Goal: Transaction & Acquisition: Purchase product/service

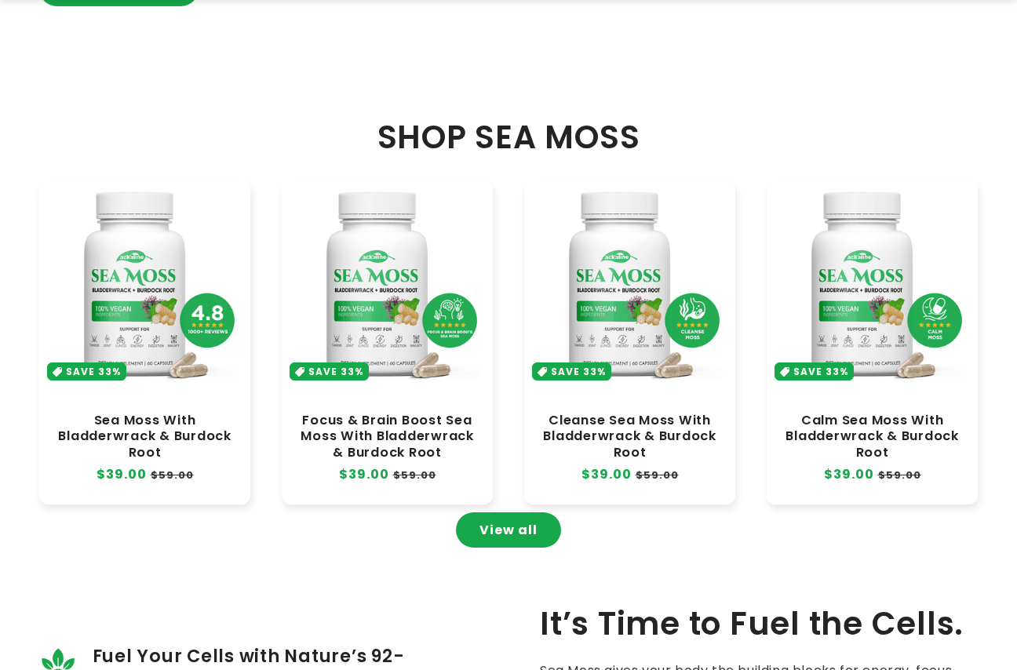
scroll to position [610, 0]
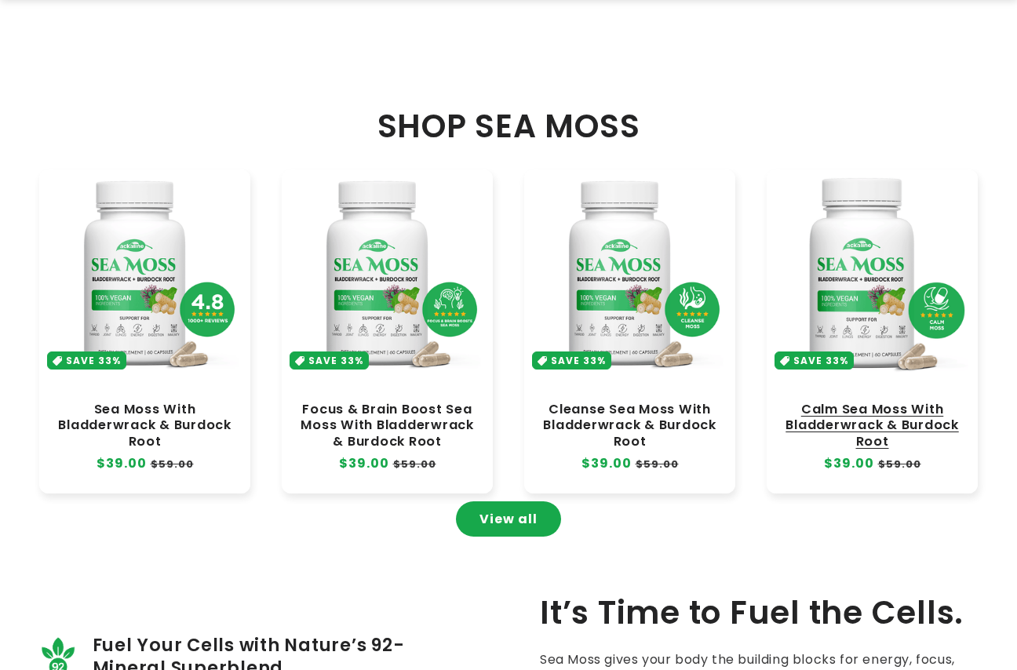
click at [880, 402] on link "Calm Sea Moss With Bladderwrack & Burdock Root" at bounding box center [872, 425] width 180 height 47
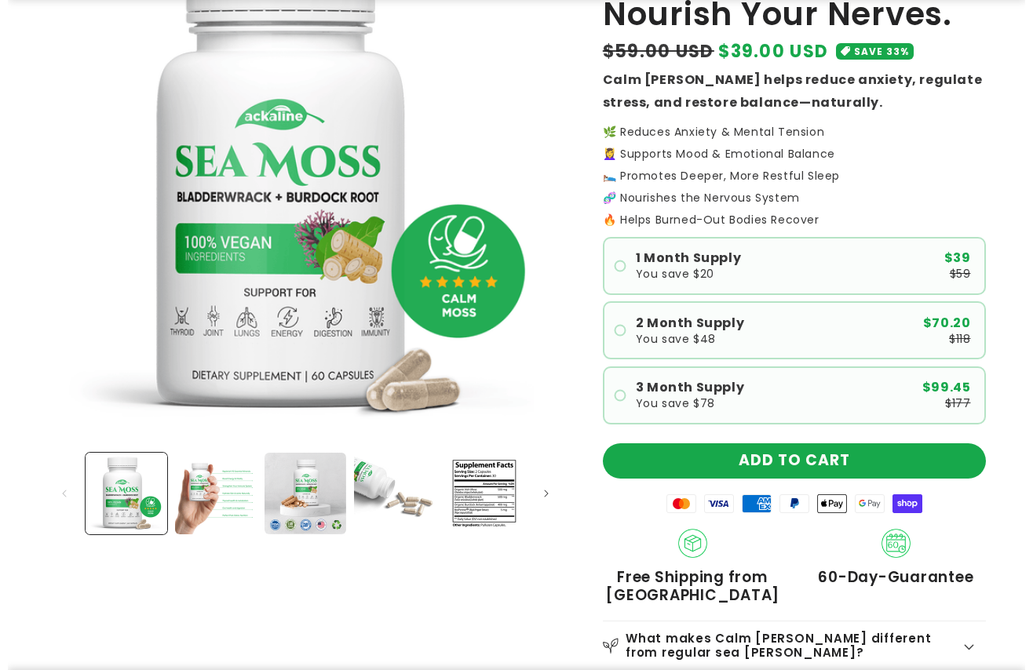
scroll to position [201, 0]
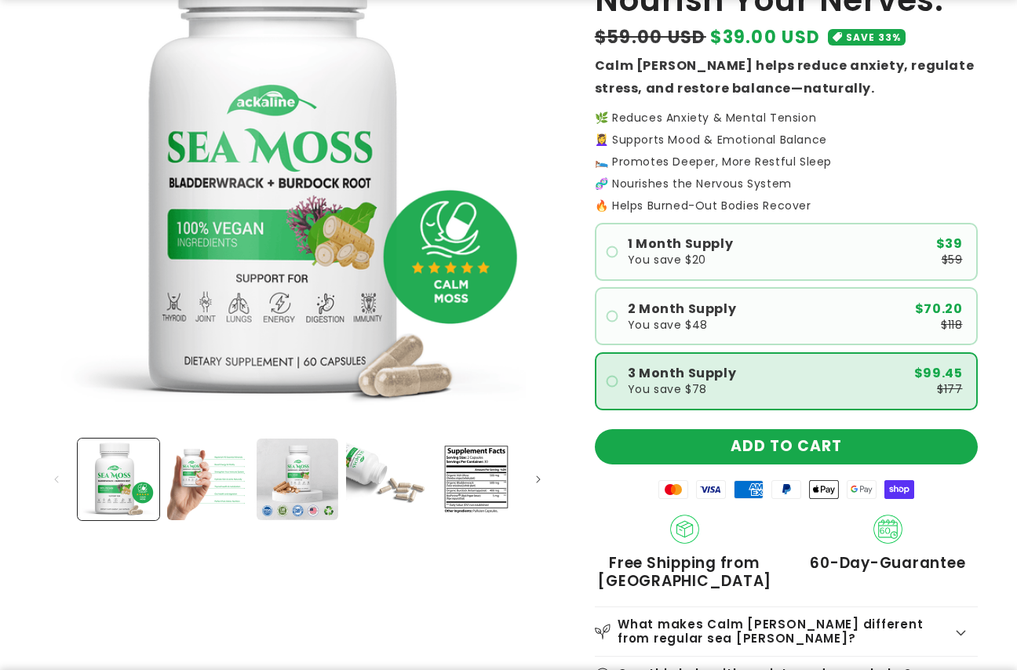
click at [898, 381] on div "3 Month Supply You save $78 $99.45 $177" at bounding box center [795, 380] width 335 height 27
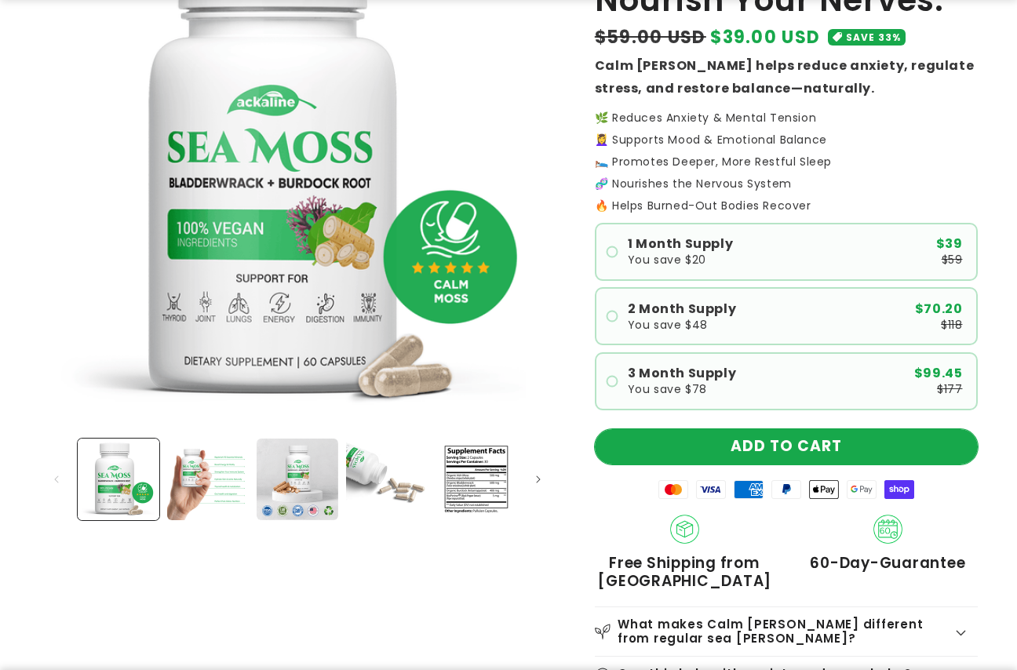
click at [910, 432] on button "ADD TO CART" at bounding box center [786, 446] width 383 height 35
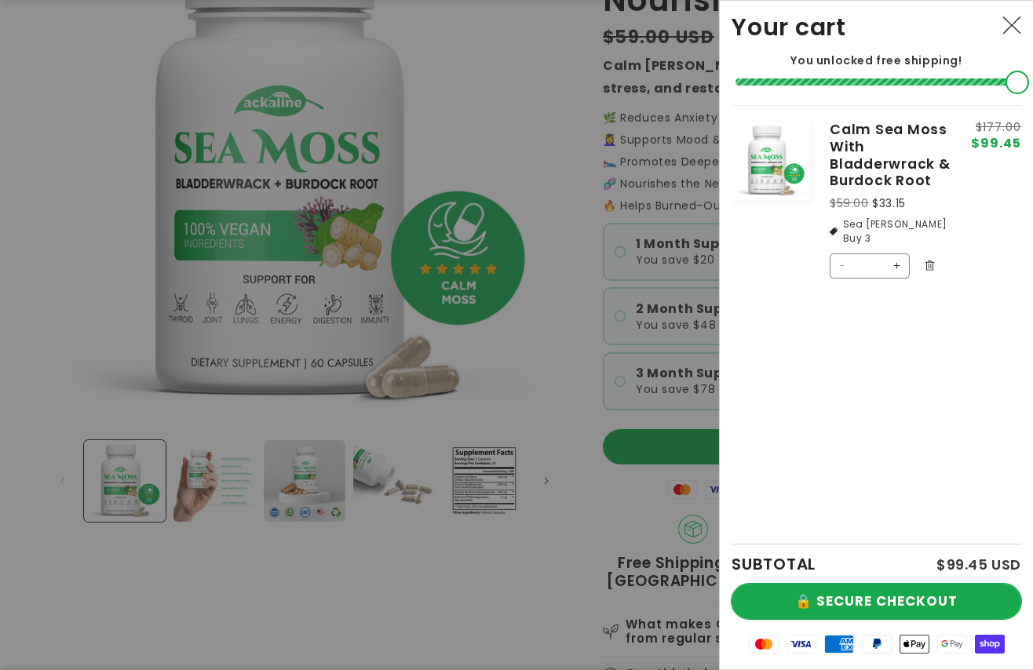
click at [933, 606] on button "🔒 SECURE CHECKOUT" at bounding box center [876, 601] width 290 height 35
